Goal: Information Seeking & Learning: Learn about a topic

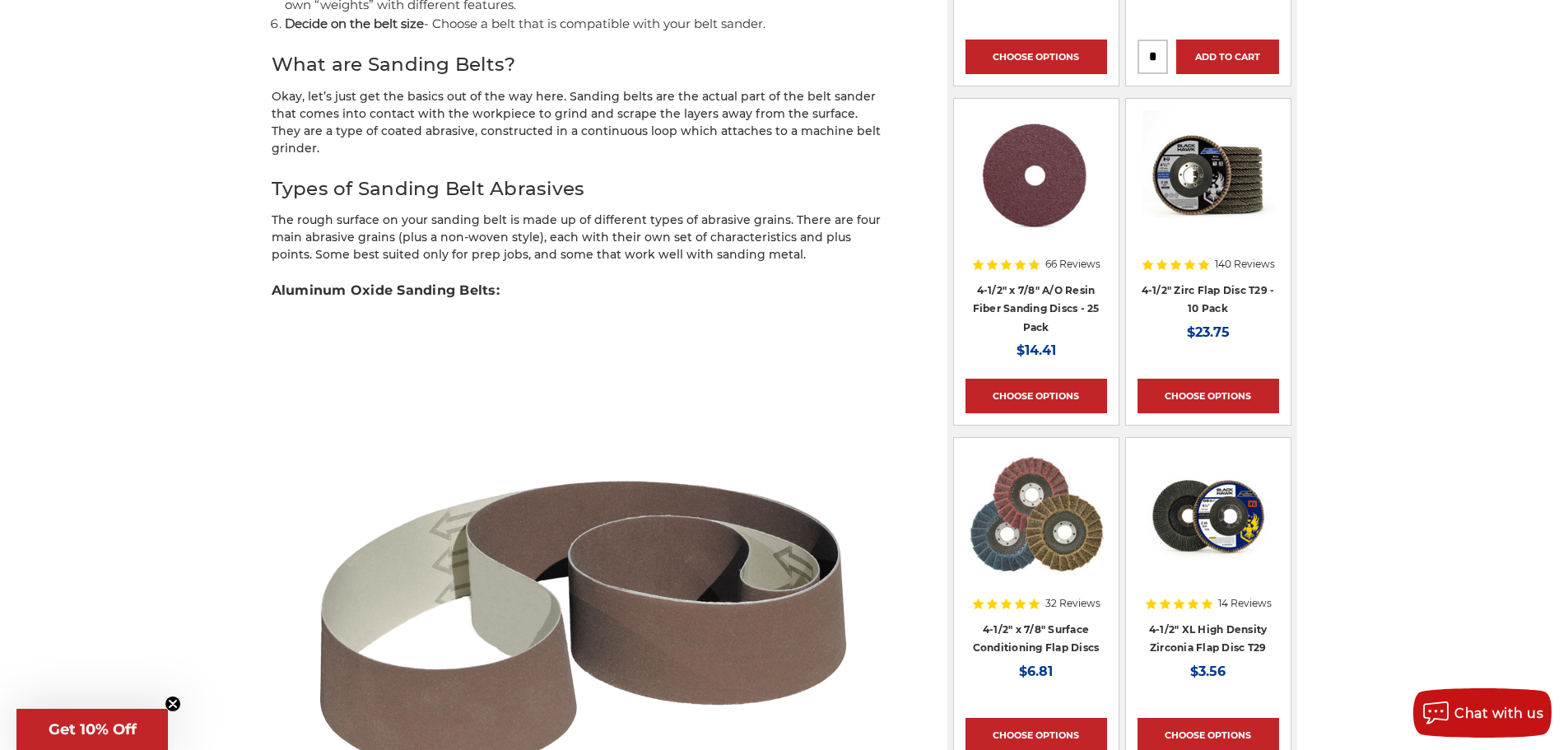
scroll to position [1647, 0]
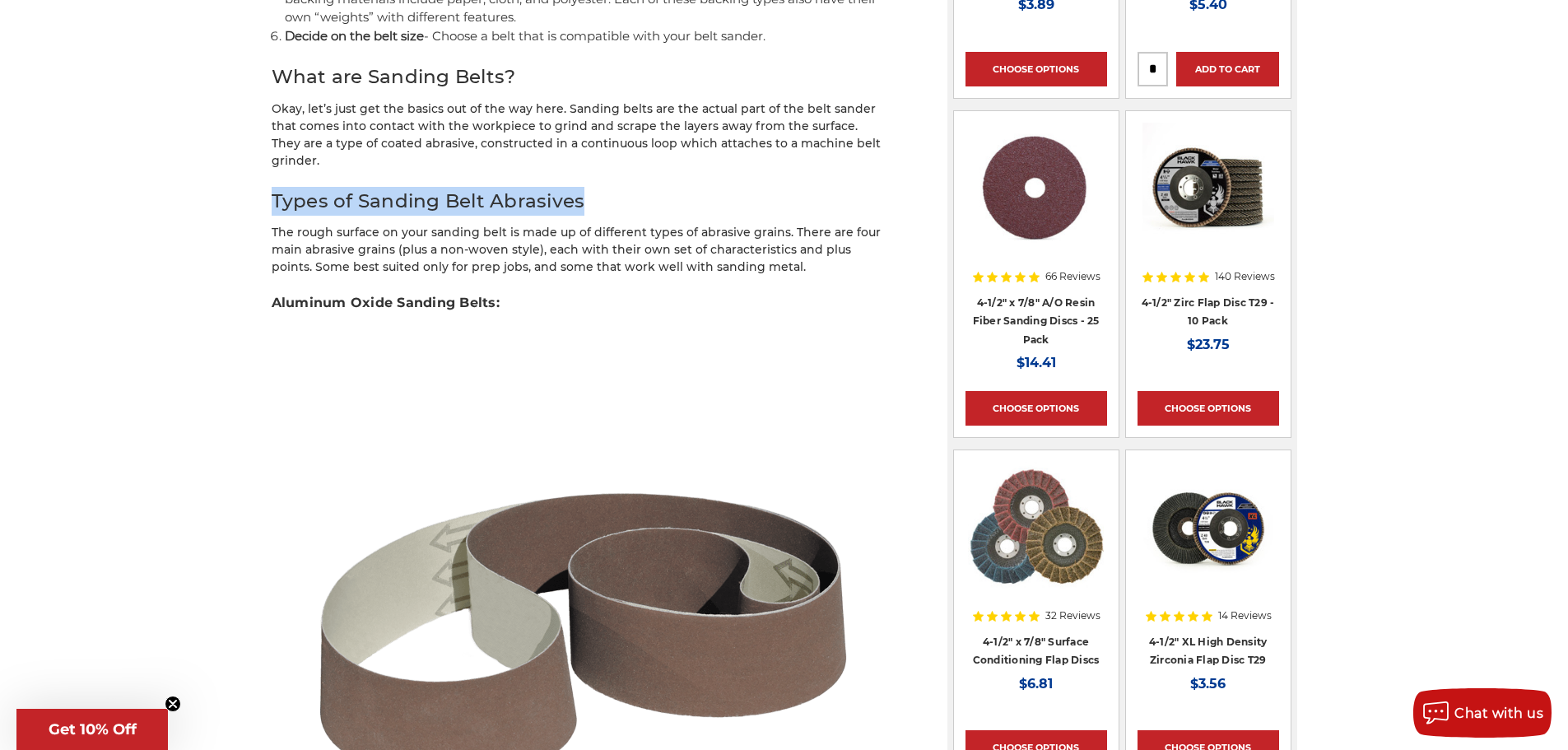
drag, startPoint x: 275, startPoint y: 161, endPoint x: 598, endPoint y: 172, distance: 323.2
click at [598, 187] on h2 "Types of Sanding Belt Abrasives" at bounding box center [580, 201] width 617 height 28
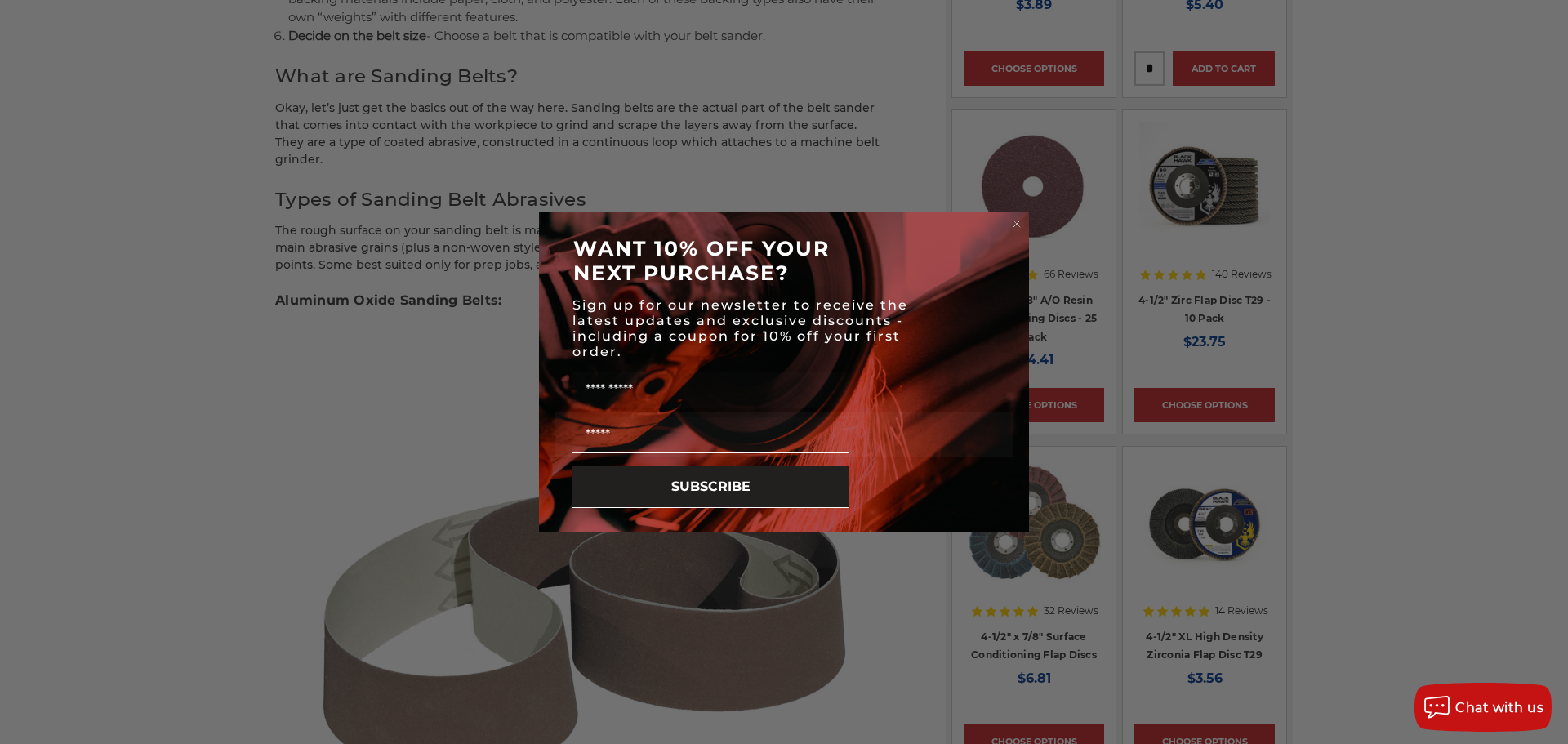
drag, startPoint x: 519, startPoint y: 165, endPoint x: 326, endPoint y: 164, distance: 193.0
click at [326, 164] on div "Close dialog WANT 10% OFF YOUR NEXT PURCHASE? Sign up for our newsletter to rec…" at bounding box center [784, 372] width 1568 height 744
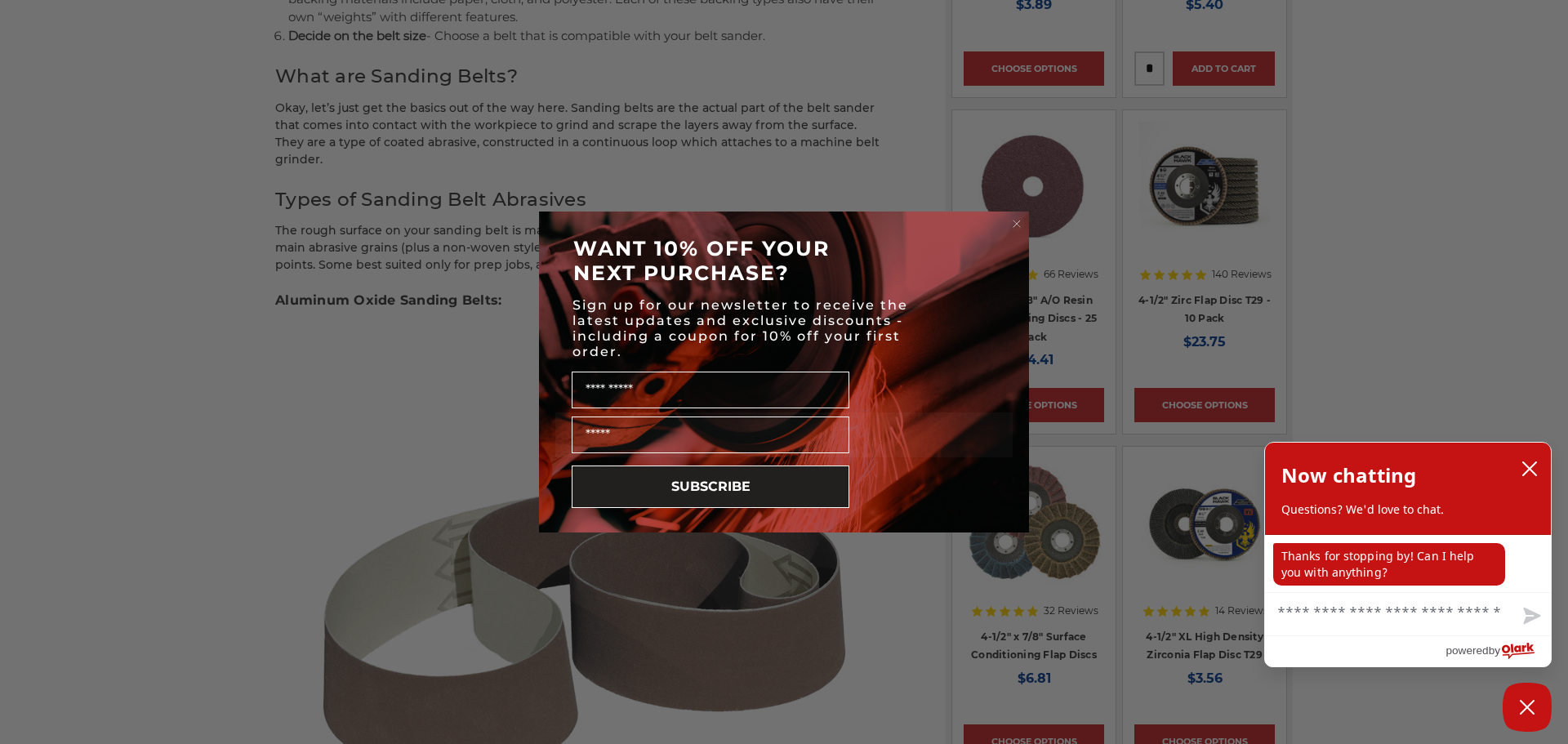
drag, startPoint x: 326, startPoint y: 164, endPoint x: 1025, endPoint y: 222, distance: 701.4
click at [1025, 222] on form "WANT 10% OFF YOUR NEXT PURCHASE? Sign up for our newsletter to receive the late…" at bounding box center [784, 372] width 490 height 321
click at [1016, 219] on circle "Close dialog" at bounding box center [1018, 224] width 16 height 16
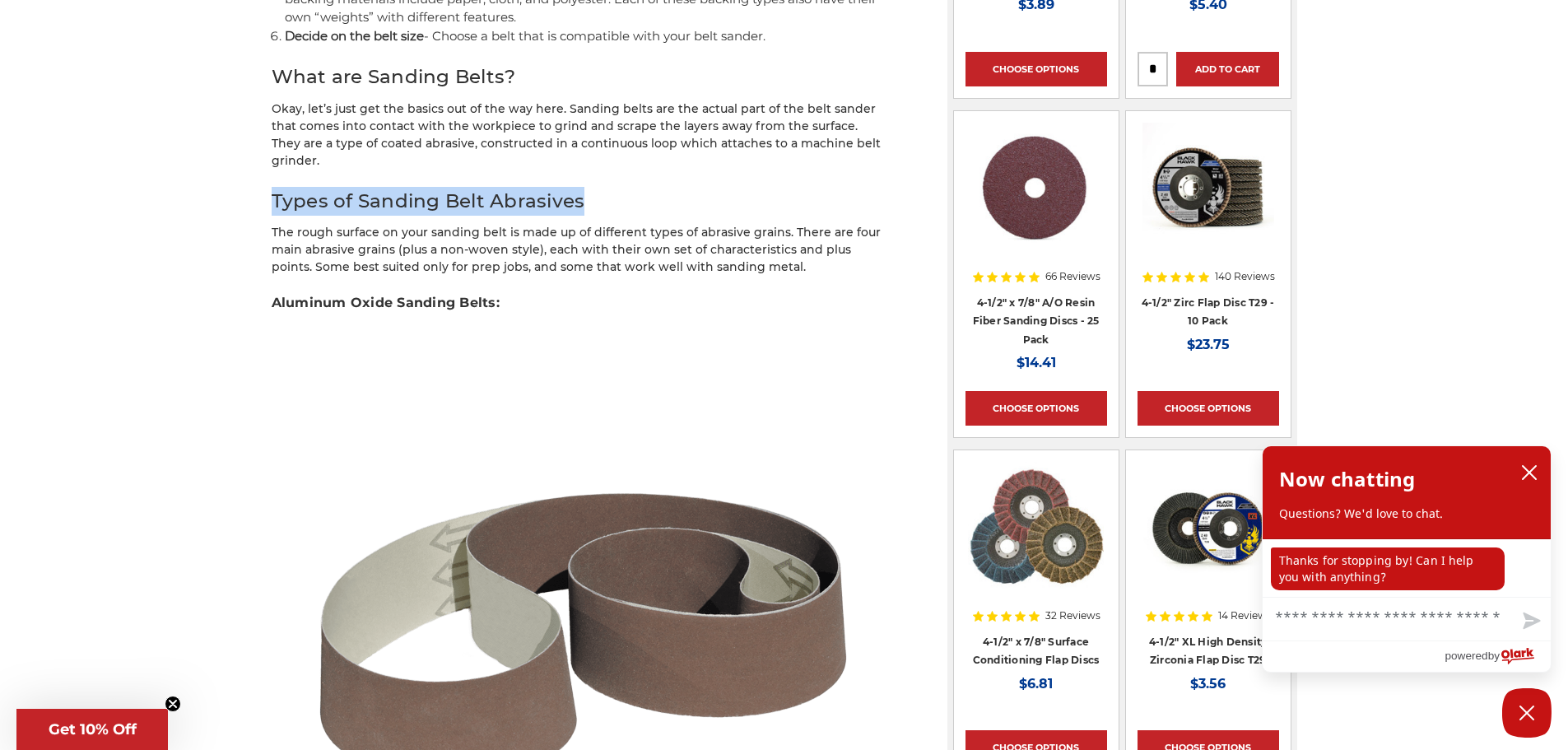
drag, startPoint x: 267, startPoint y: 169, endPoint x: 585, endPoint y: 171, distance: 318.0
copy h2 "Types of Sanding Belt Abrasives"
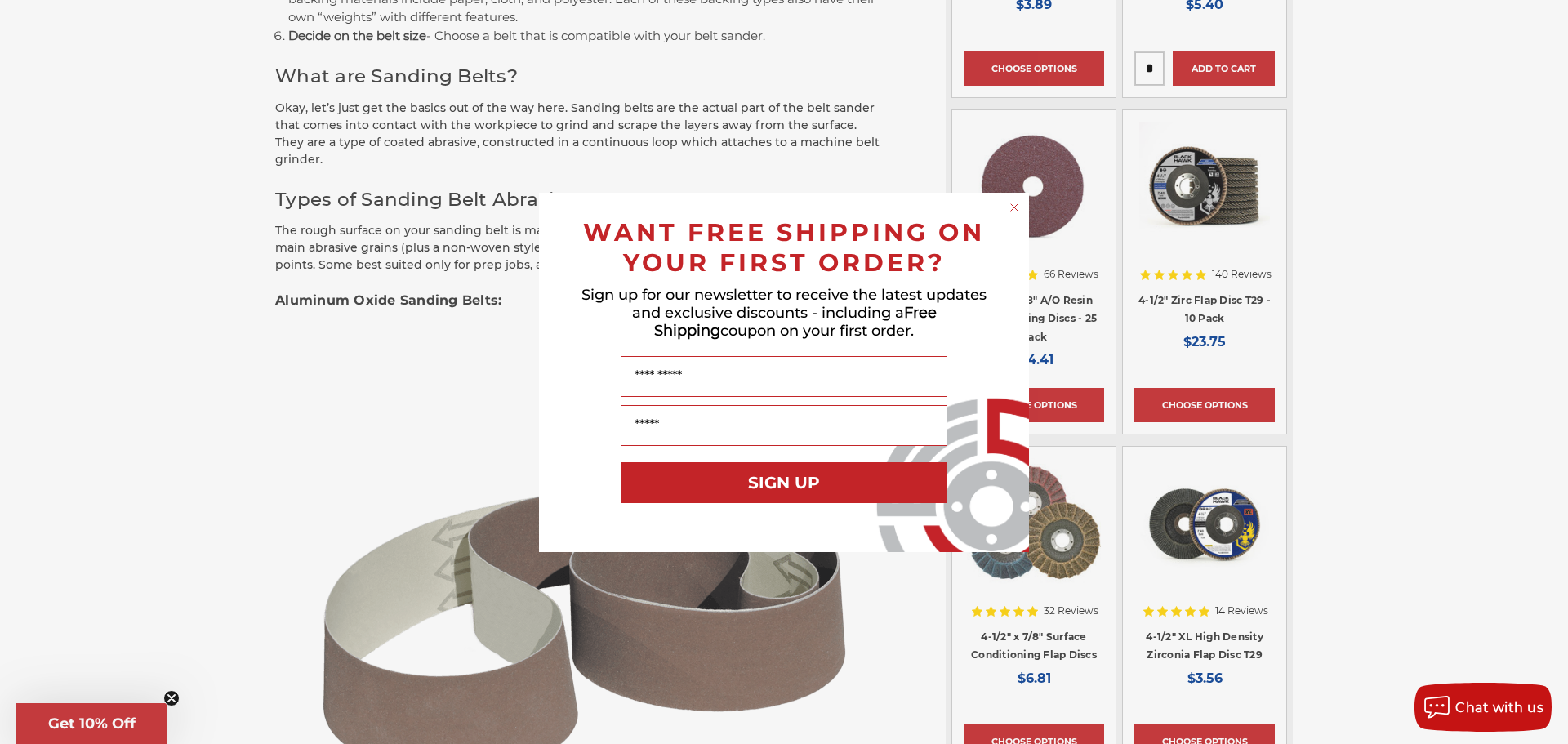
click at [1014, 204] on circle "Close dialog" at bounding box center [1015, 207] width 16 height 16
